Goal: Information Seeking & Learning: Learn about a topic

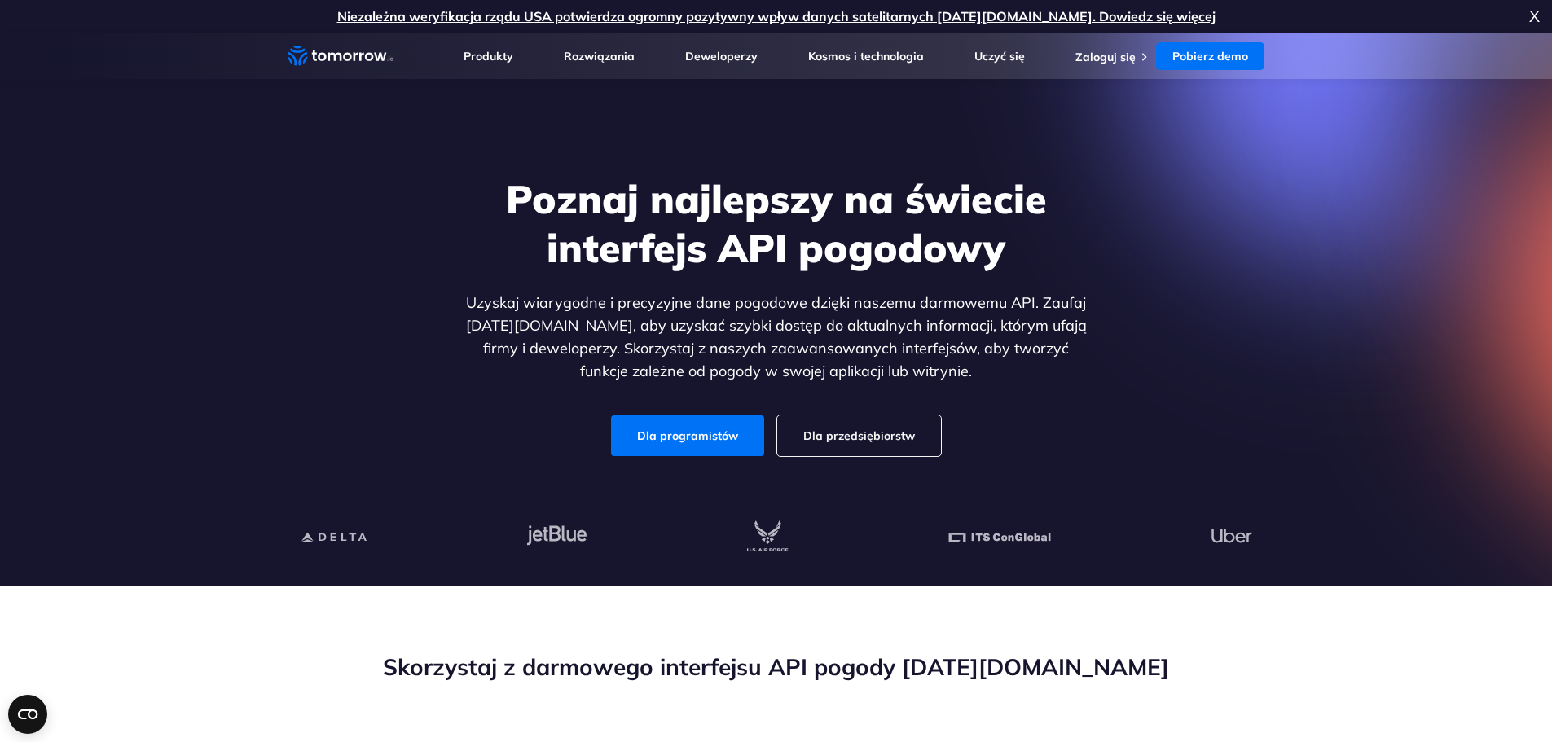
click at [358, 409] on div "Poznaj najlepszy na świecie interfejs API pogodowy Uzyskaj wiarygodne i precyzy…" at bounding box center [775, 316] width 1003 height 346
click at [702, 440] on font "Dla programistów" at bounding box center [687, 435] width 101 height 15
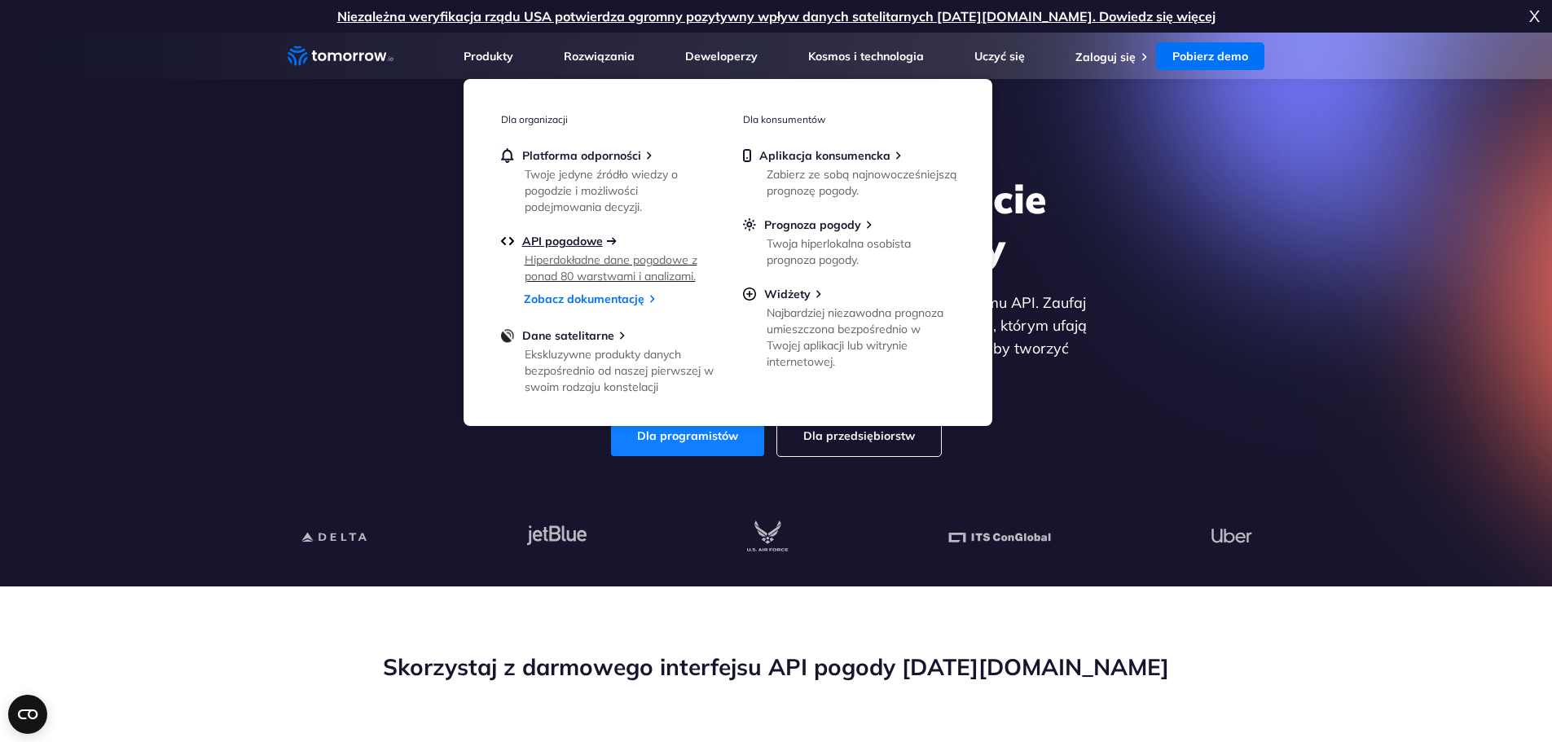
click at [567, 243] on font "API pogodowe" at bounding box center [562, 241] width 81 height 15
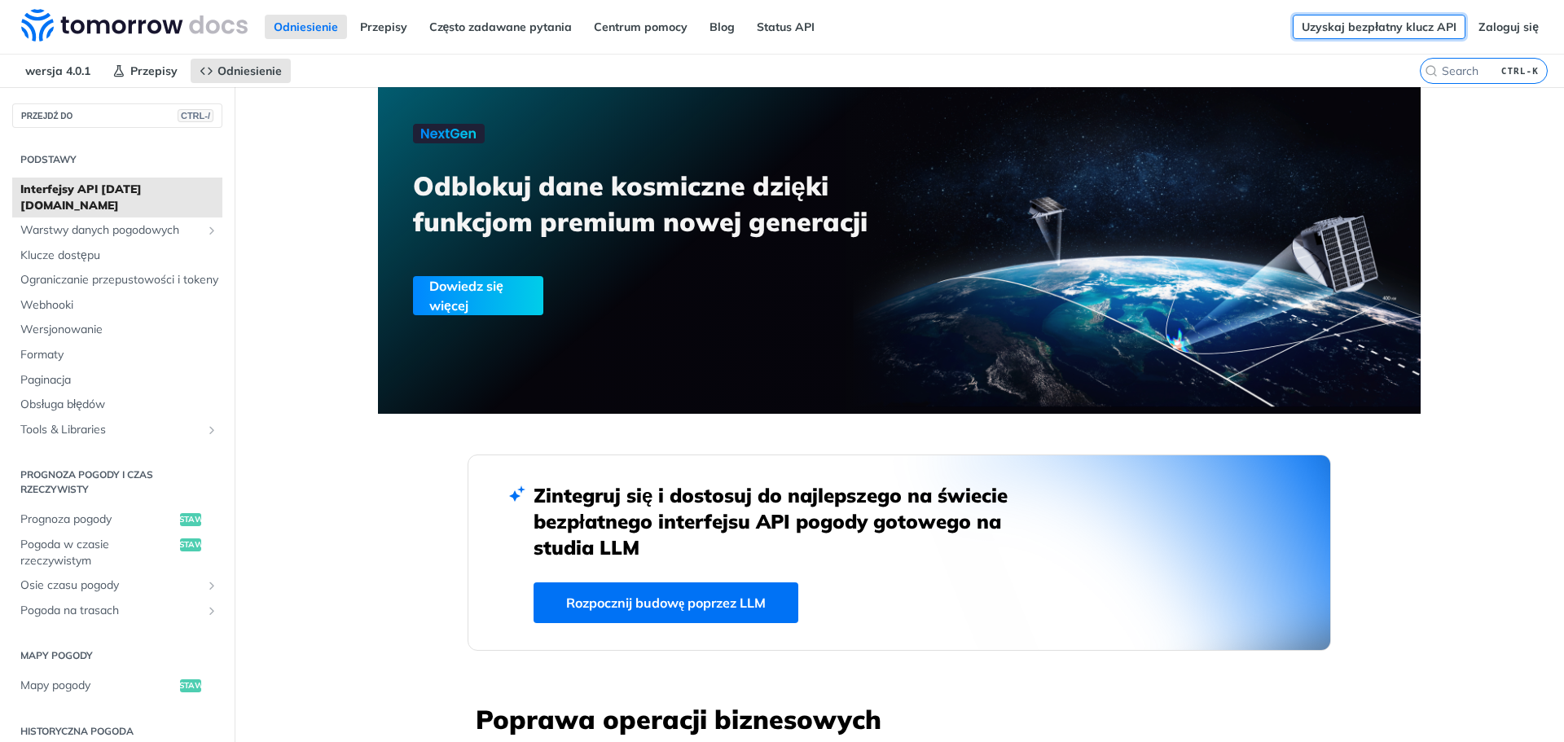
click at [1345, 26] on font "Uzyskaj bezpłatny klucz API" at bounding box center [1379, 27] width 155 height 15
click at [396, 27] on font "Przepisy" at bounding box center [383, 27] width 47 height 15
click at [88, 248] on font "Klucze dostępu" at bounding box center [60, 255] width 80 height 15
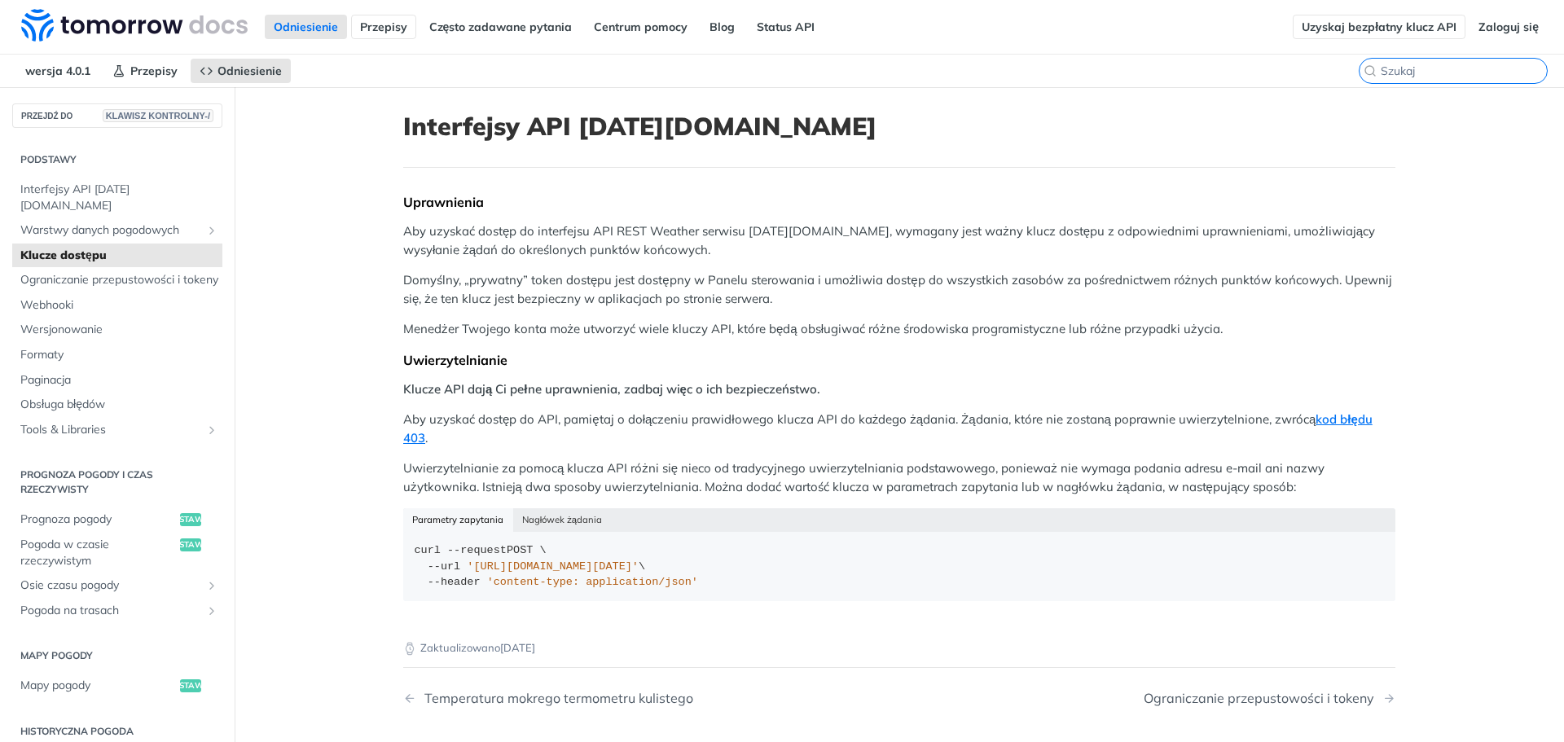
click at [1434, 68] on input "search" at bounding box center [1464, 71] width 166 height 15
click at [1380, 29] on font "Uzyskaj bezpłatny klucz API" at bounding box center [1379, 27] width 155 height 15
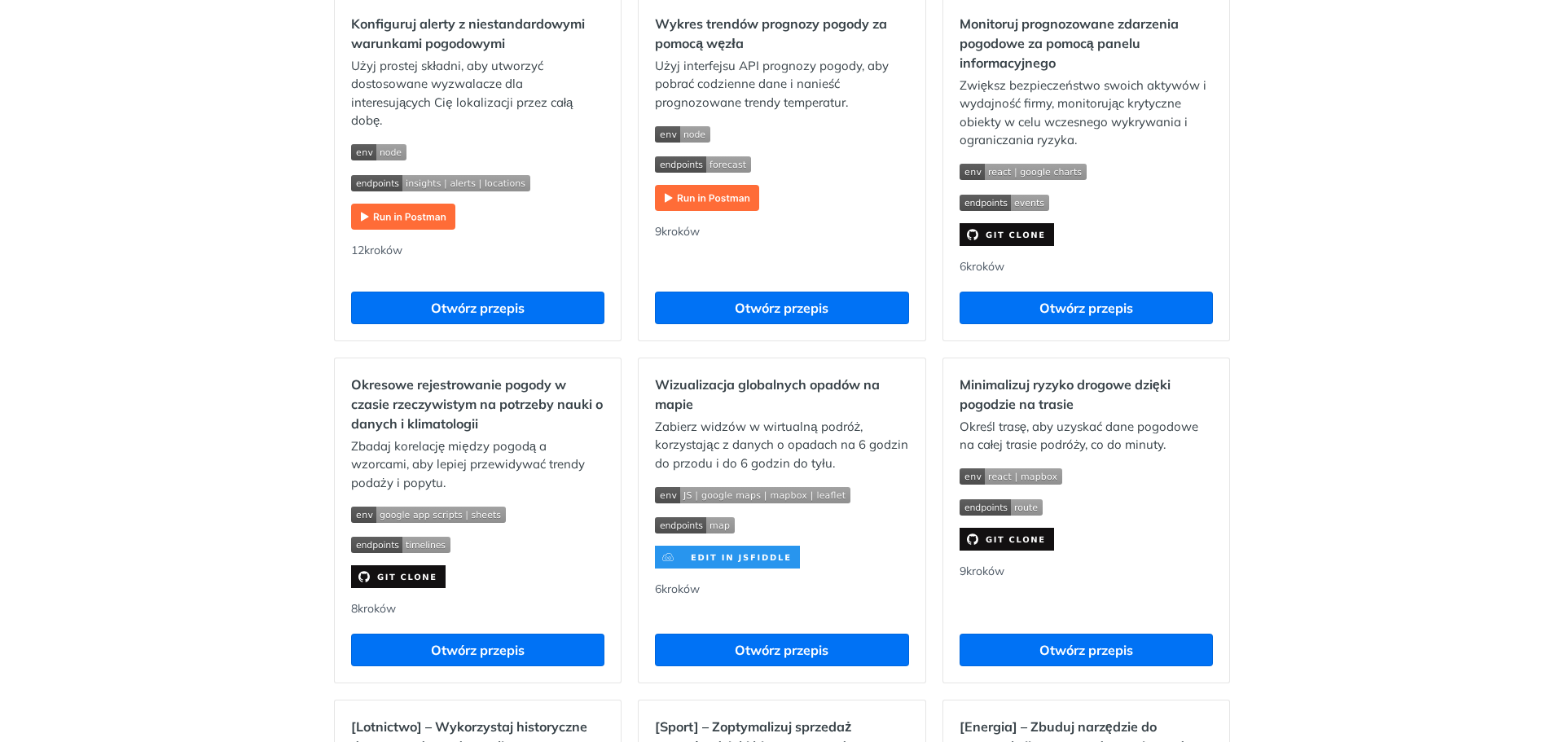
scroll to position [977, 0]
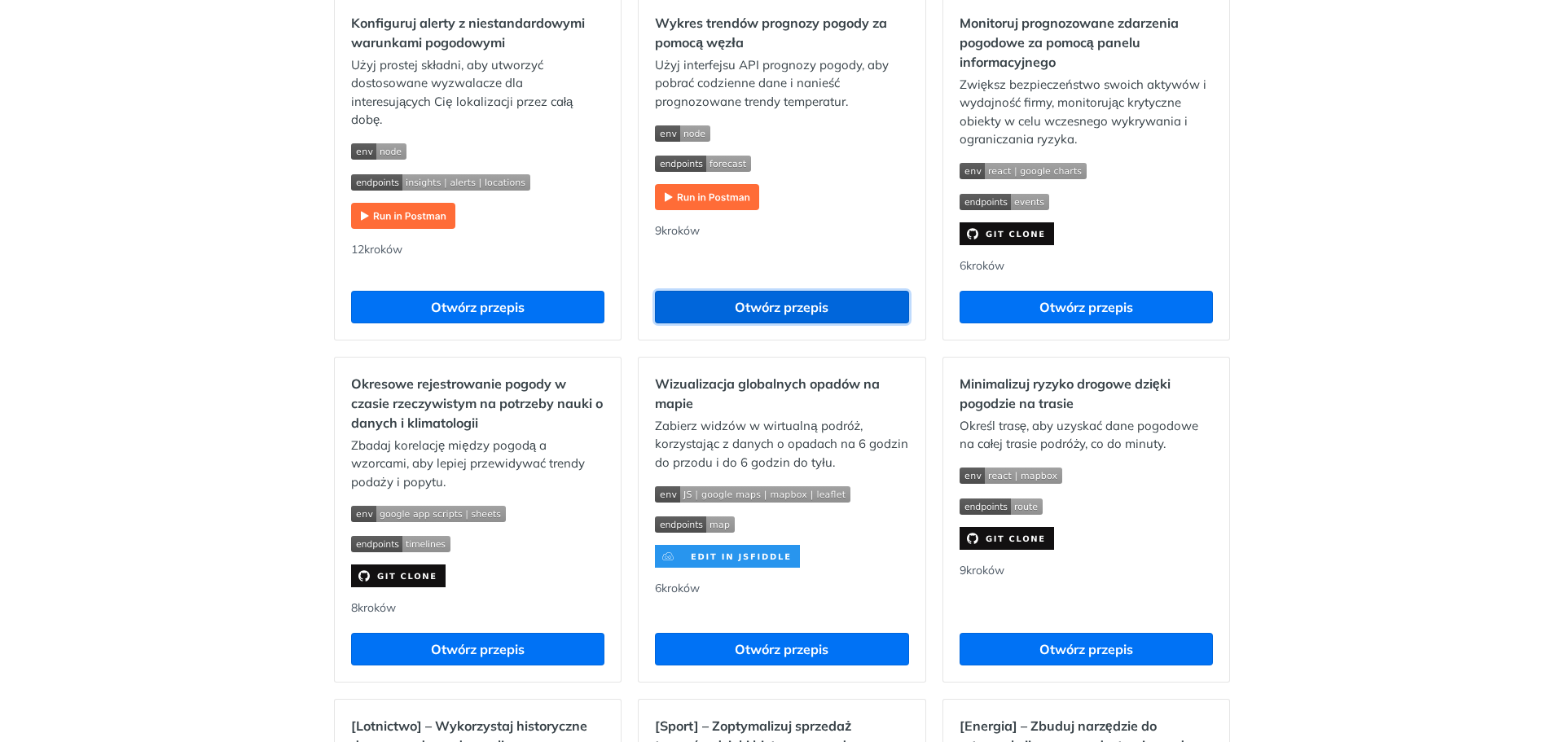
click at [769, 315] on font "Otwórz przepis" at bounding box center [782, 307] width 94 height 16
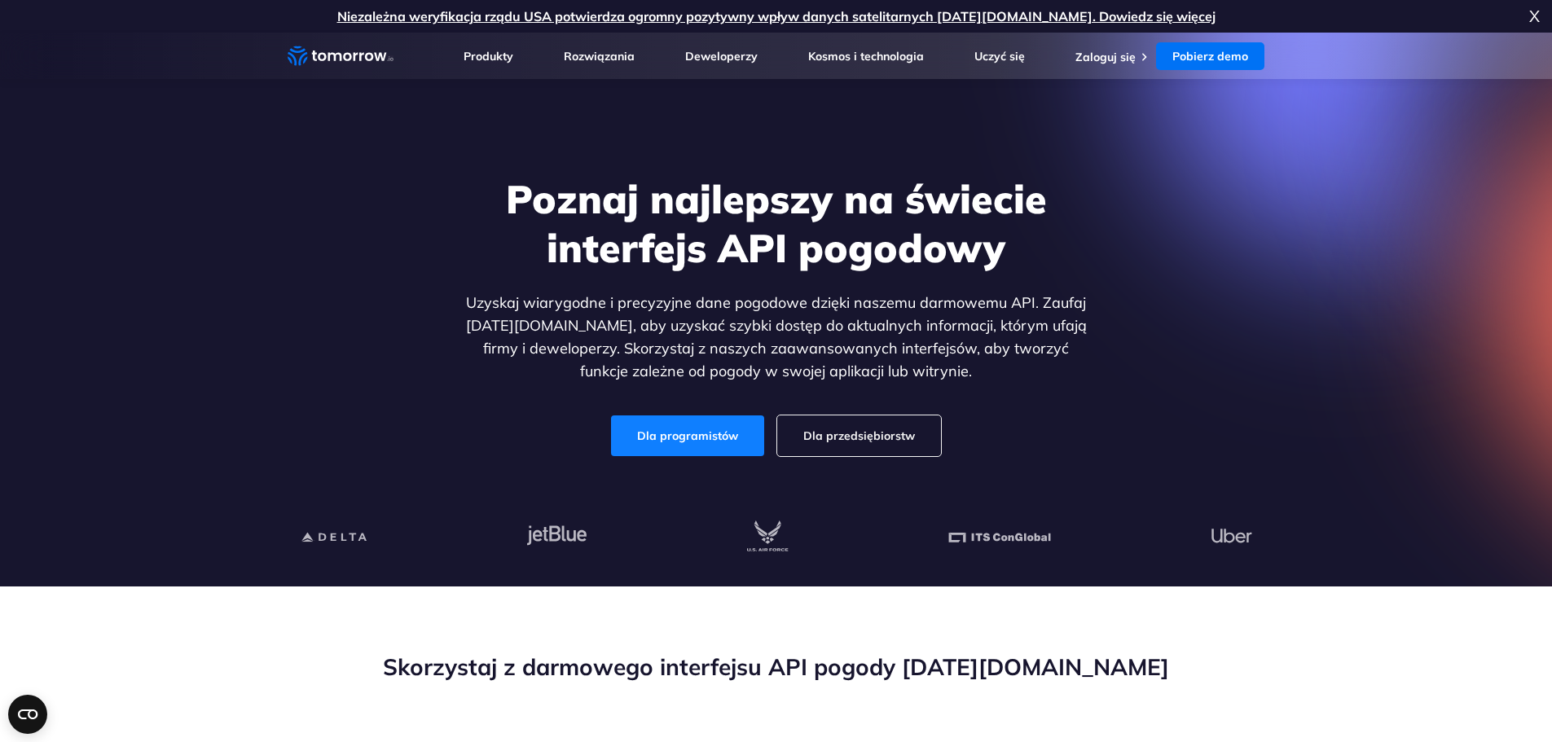
click at [714, 437] on font "Dla programistów" at bounding box center [687, 435] width 101 height 15
click at [672, 543] on div at bounding box center [776, 537] width 951 height 34
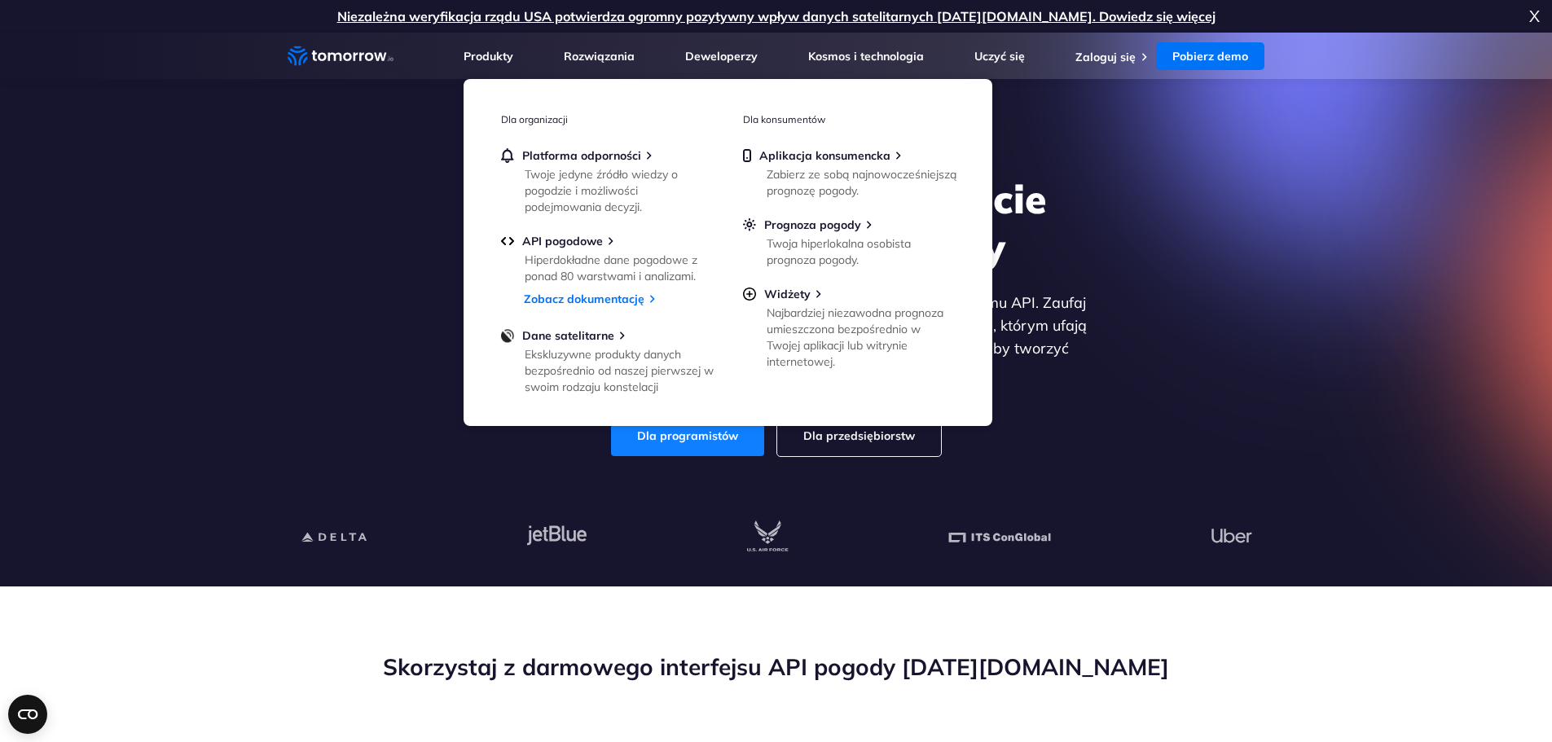
click at [671, 437] on font "Dla programistów" at bounding box center [687, 435] width 101 height 15
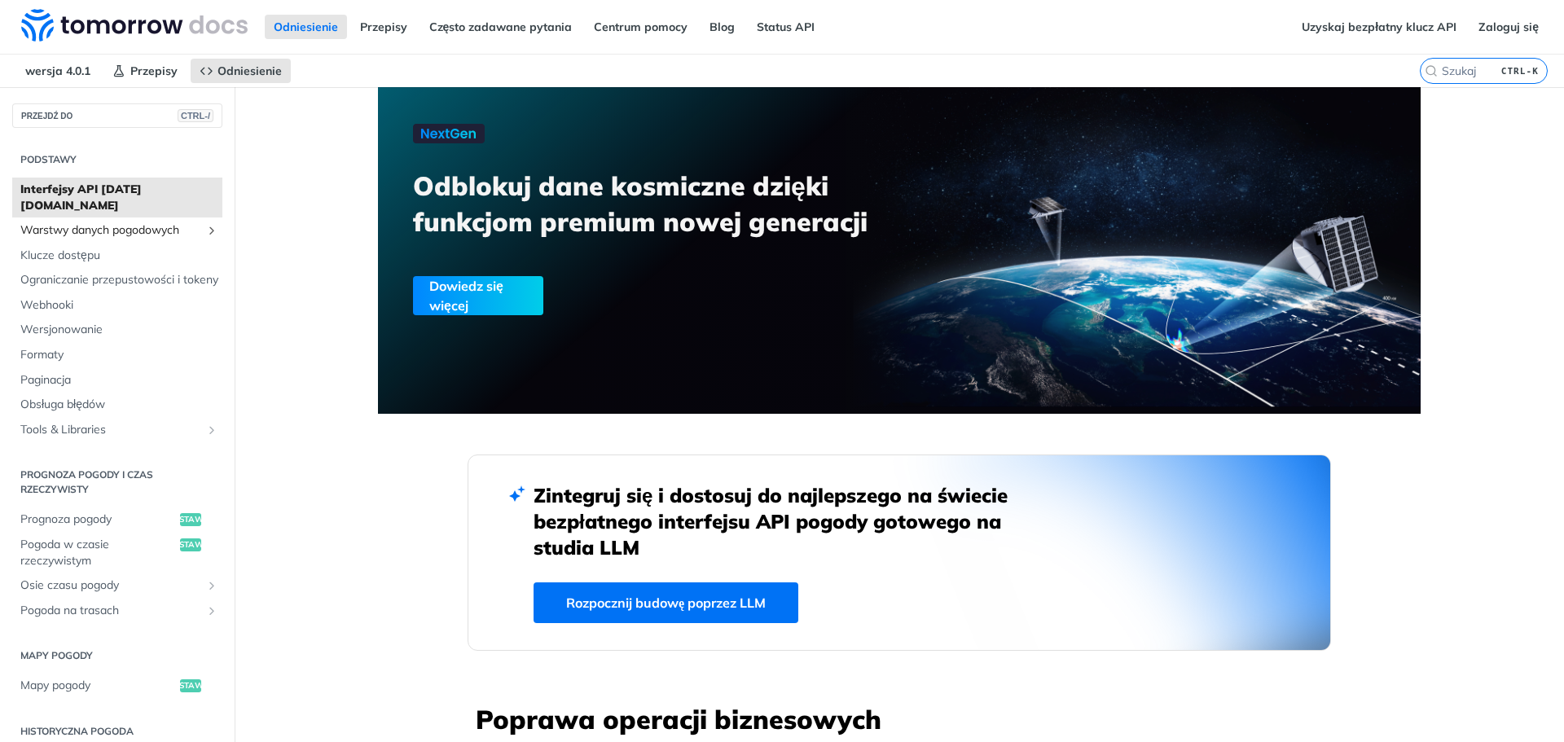
click at [141, 222] on font "Warstwy danych pogodowych" at bounding box center [99, 229] width 159 height 15
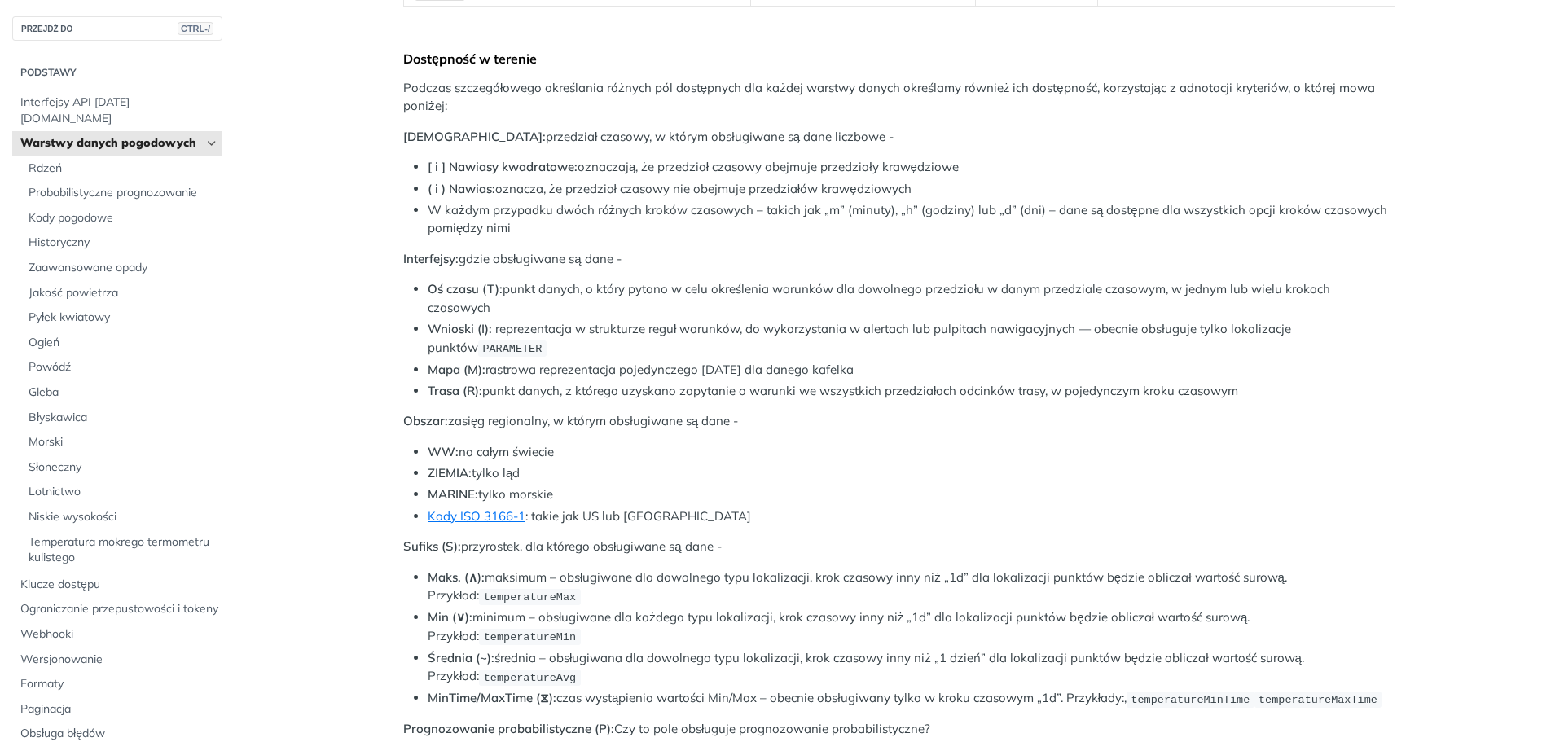
scroll to position [633, 0]
